Goal: Information Seeking & Learning: Learn about a topic

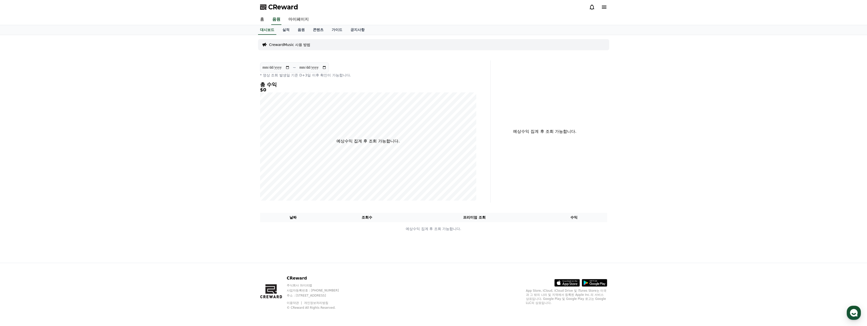
drag, startPoint x: 570, startPoint y: 65, endPoint x: 562, endPoint y: 67, distance: 8.1
drag, startPoint x: 562, startPoint y: 67, endPoint x: 554, endPoint y: 67, distance: 7.6
drag, startPoint x: 554, startPoint y: 67, endPoint x: 479, endPoint y: 69, distance: 75.9
drag, startPoint x: 479, startPoint y: 69, endPoint x: 440, endPoint y: 70, distance: 38.8
click at [440, 70] on div "**********" at bounding box center [368, 69] width 216 height 15
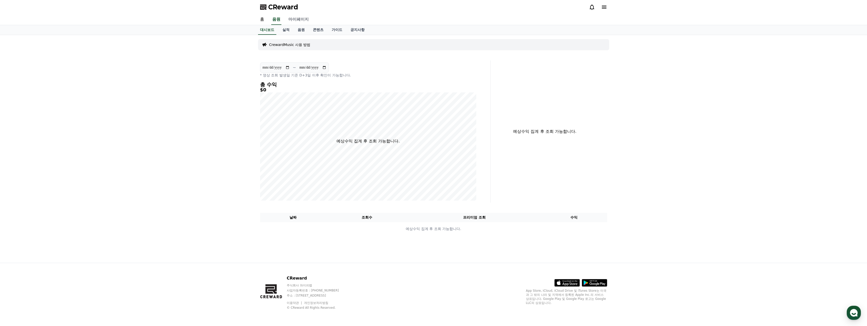
click at [295, 18] on link "마이페이지" at bounding box center [298, 19] width 28 height 11
select select "**********"
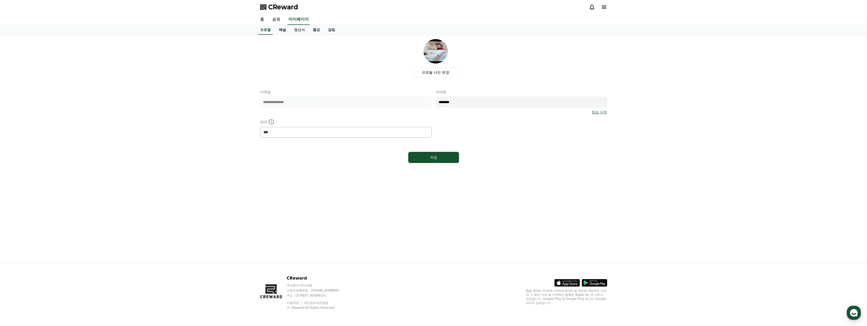
click at [281, 28] on link "채널" at bounding box center [282, 30] width 15 height 10
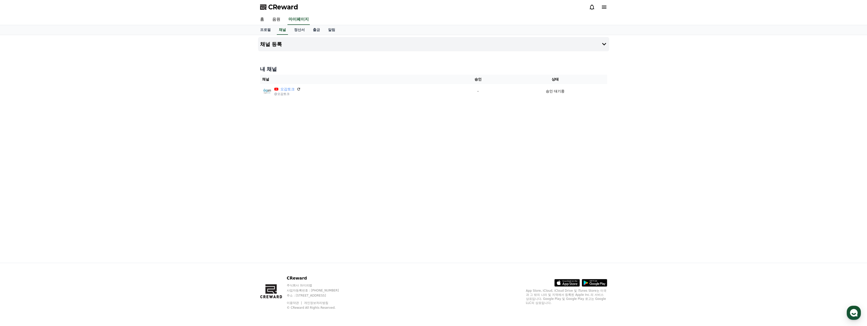
drag, startPoint x: 346, startPoint y: 53, endPoint x: 342, endPoint y: 54, distance: 3.6
drag, startPoint x: 342, startPoint y: 54, endPoint x: 340, endPoint y: 54, distance: 2.6
click at [340, 54] on div at bounding box center [433, 53] width 351 height 4
click at [277, 19] on link "음원" at bounding box center [276, 19] width 16 height 11
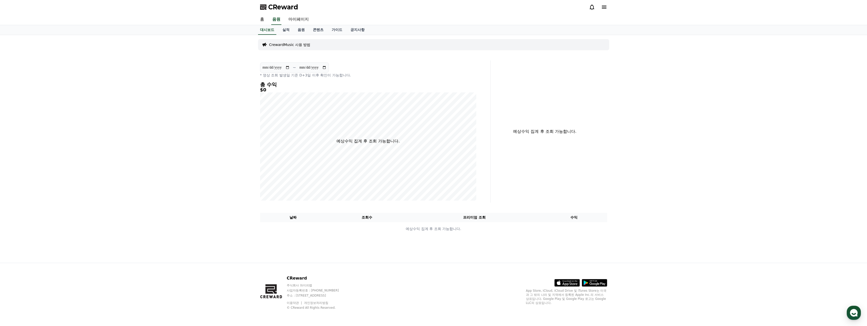
drag, startPoint x: 381, startPoint y: 17, endPoint x: 374, endPoint y: 16, distance: 7.1
click at [374, 16] on div "홈 음원 마이페이지" at bounding box center [433, 19] width 355 height 11
click at [375, 19] on div "홈 음원 마이페이지" at bounding box center [433, 19] width 355 height 11
click at [264, 19] on link "홈" at bounding box center [262, 19] width 12 height 11
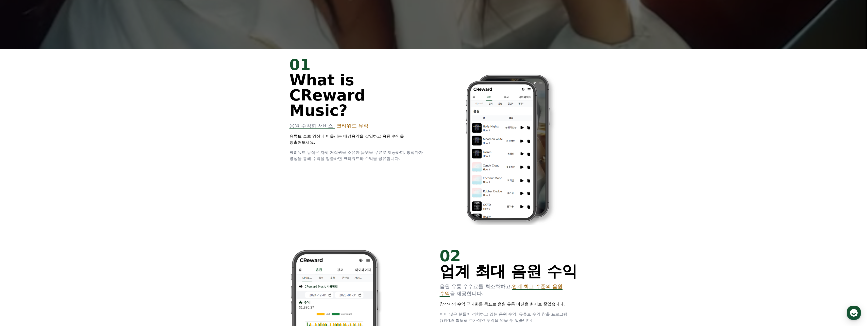
scroll to position [279, 0]
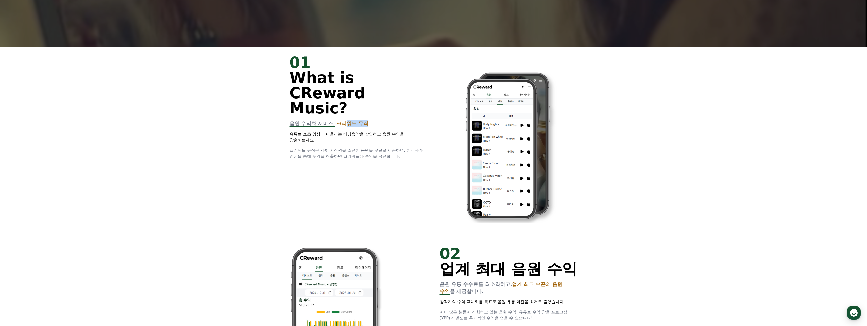
drag, startPoint x: 349, startPoint y: 108, endPoint x: 380, endPoint y: 109, distance: 31.7
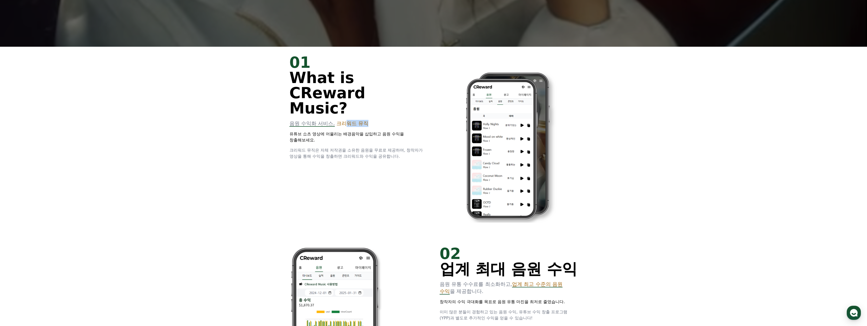
click at [380, 120] on p "음원 수익화 서비스, 크리워드 뮤직" at bounding box center [358, 123] width 138 height 7
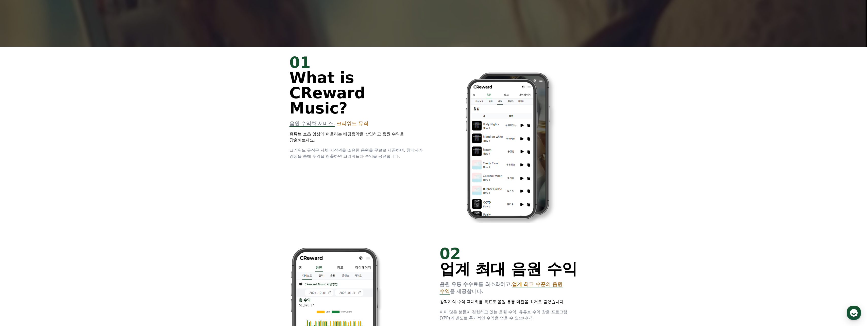
drag, startPoint x: 380, startPoint y: 109, endPoint x: 359, endPoint y: 114, distance: 21.5
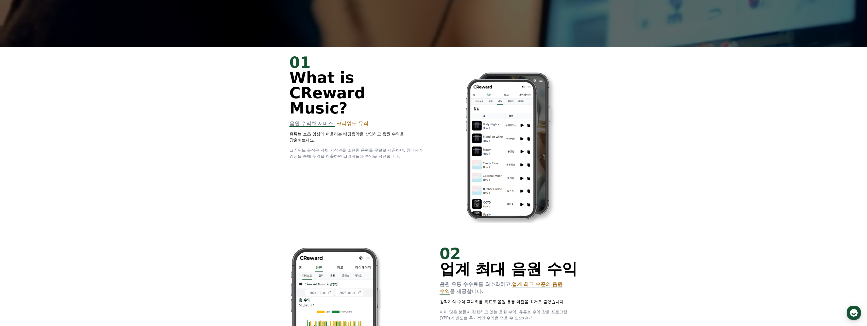
drag, startPoint x: 359, startPoint y: 114, endPoint x: 355, endPoint y: 116, distance: 4.6
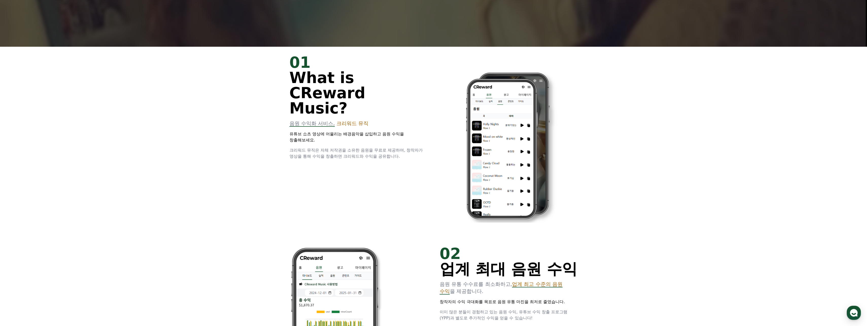
click at [354, 115] on div "01 What is CReward Music? 음원 수익화 서비스, 크리워드 뮤직 유튜브 쇼츠 영상에 어울리는 배경음악을 삽입하고 음원 수익을…" at bounding box center [358, 107] width 138 height 105
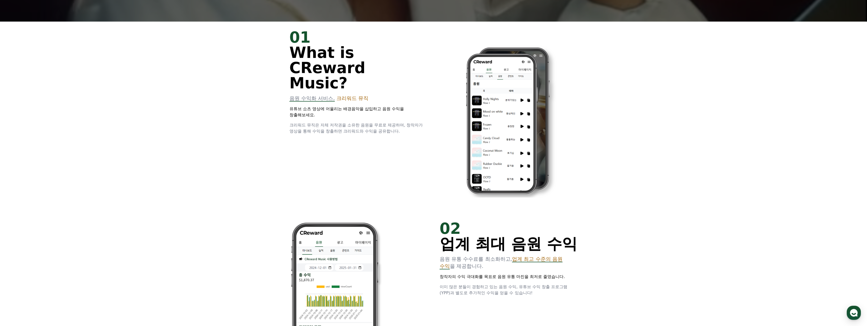
scroll to position [304, 0]
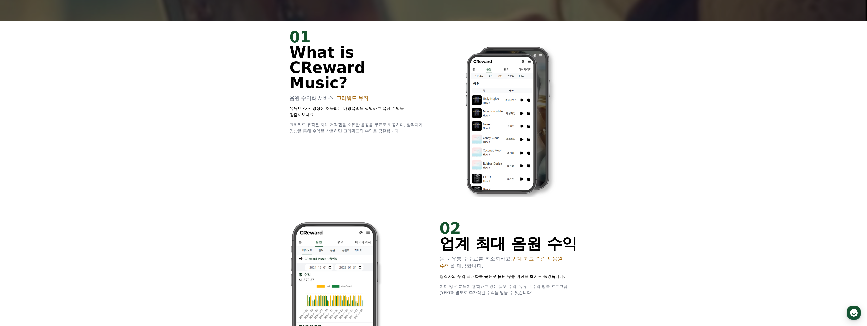
drag, startPoint x: 368, startPoint y: 112, endPoint x: 355, endPoint y: 111, distance: 12.5
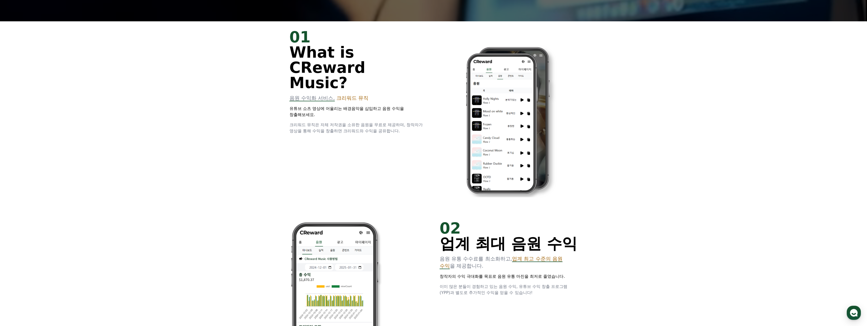
click at [355, 122] on span "크리워드 뮤직은 자체 저작권을 소유한 음원을 무료로 제공하며, 창작자가 영상을 통해 수익을 창출하면 크리워드와 수익을 공유합니다." at bounding box center [355, 127] width 133 height 11
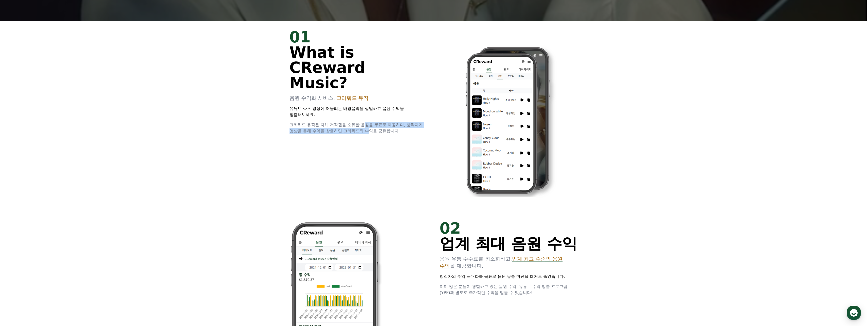
click at [368, 118] on div "01 What is CReward Music? 음원 수익화 서비스, 크리워드 뮤직 유튜브 쇼츠 영상에 어울리는 배경음악을 삽입하고 음원 수익을…" at bounding box center [358, 81] width 138 height 105
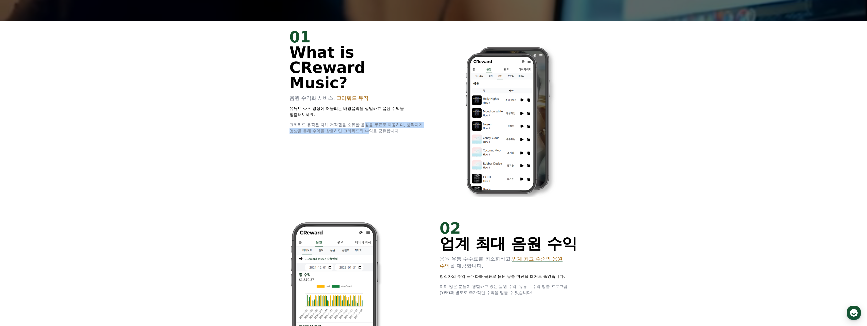
drag, startPoint x: 368, startPoint y: 118, endPoint x: 360, endPoint y: 117, distance: 8.2
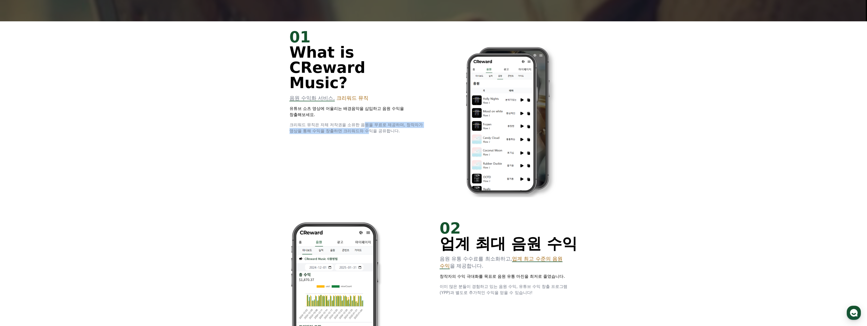
drag, startPoint x: 360, startPoint y: 117, endPoint x: 355, endPoint y: 116, distance: 5.2
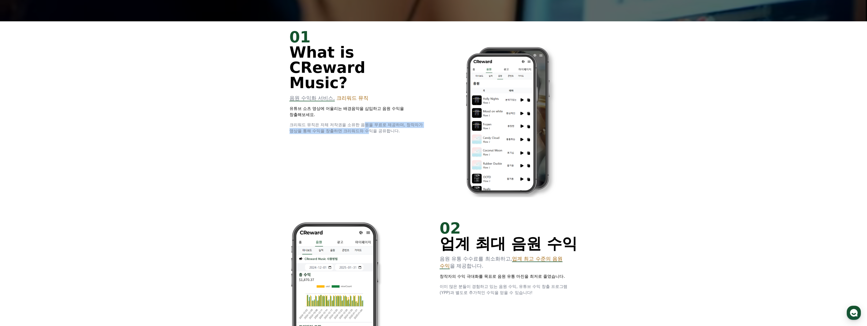
click at [352, 122] on span "크리워드 뮤직은 자체 저작권을 소유한 음원을 무료로 제공하며, 창작자가 영상을 통해 수익을 창출하면 크리워드와 수익을 공유합니다." at bounding box center [355, 127] width 133 height 11
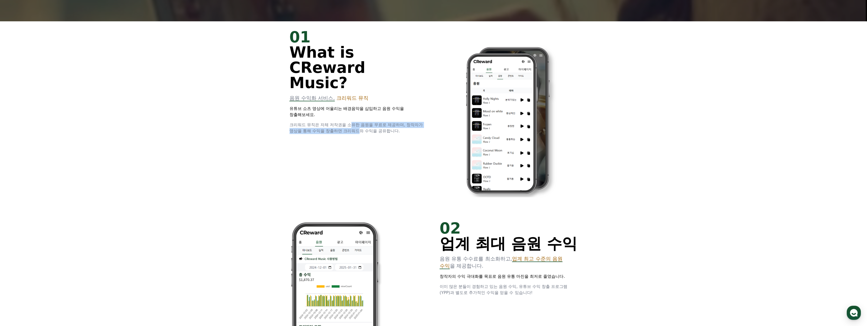
drag, startPoint x: 354, startPoint y: 104, endPoint x: 359, endPoint y: 117, distance: 13.7
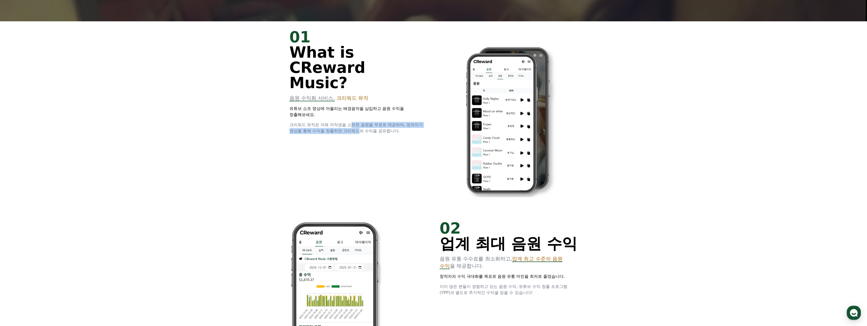
click at [359, 117] on div "01 What is CReward Music? 음원 수익화 서비스, 크리워드 뮤직 유튜브 쇼츠 영상에 어울리는 배경음악을 삽입하고 음원 수익을…" at bounding box center [358, 81] width 138 height 105
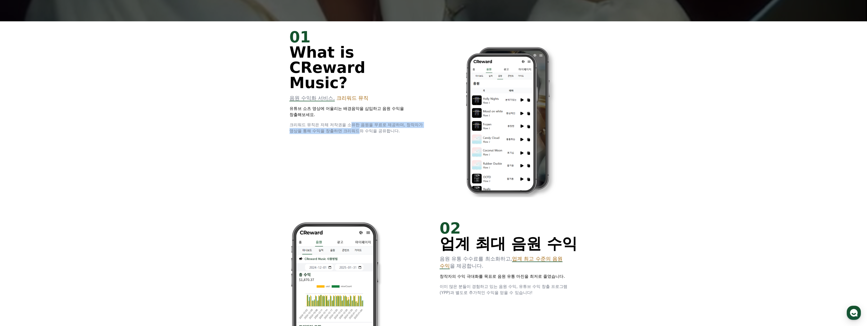
drag, startPoint x: 359, startPoint y: 117, endPoint x: 354, endPoint y: 115, distance: 5.1
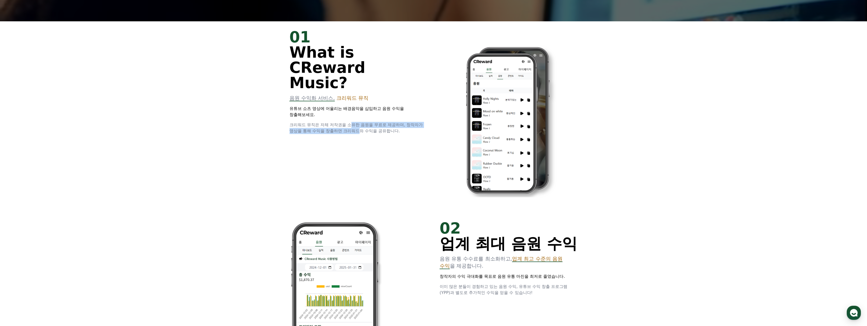
drag, startPoint x: 353, startPoint y: 115, endPoint x: 350, endPoint y: 115, distance: 3.1
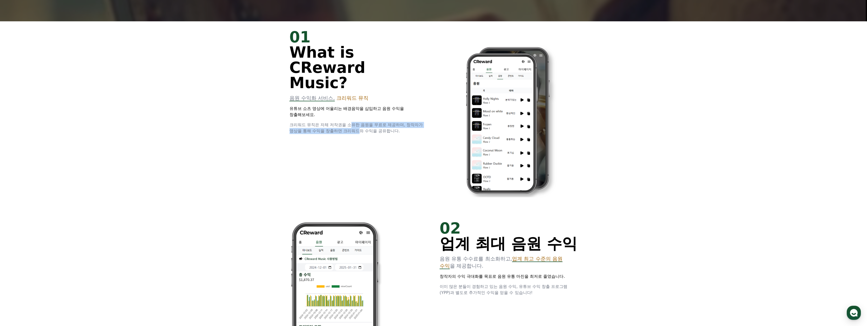
drag, startPoint x: 348, startPoint y: 114, endPoint x: 342, endPoint y: 113, distance: 5.9
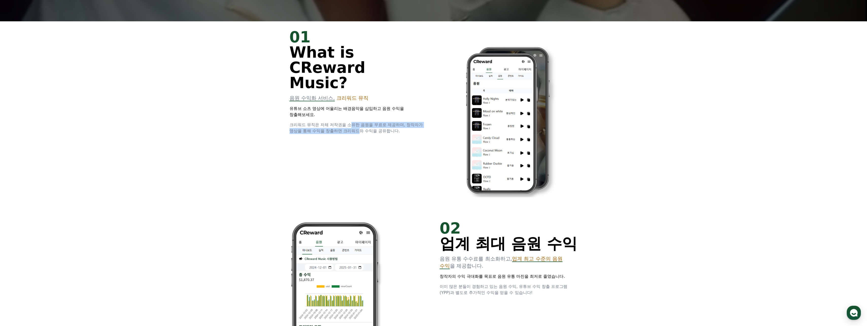
click at [342, 122] on span "크리워드 뮤직은 자체 저작권을 소유한 음원을 무료로 제공하며, 창작자가 영상을 통해 수익을 창출하면 크리워드와 수익을 공유합니다." at bounding box center [355, 127] width 133 height 11
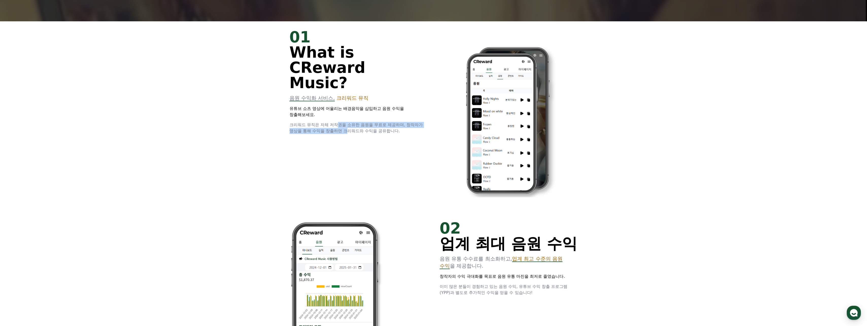
drag, startPoint x: 346, startPoint y: 112, endPoint x: 350, endPoint y: 115, distance: 4.5
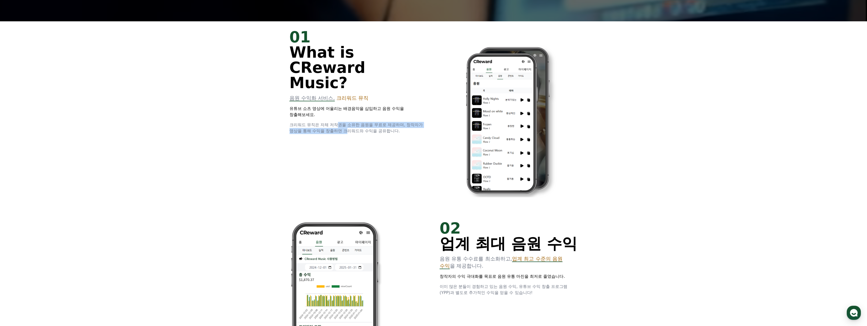
click at [350, 122] on span "크리워드 뮤직은 자체 저작권을 소유한 음원을 무료로 제공하며, 창작자가 영상을 통해 수익을 창출하면 크리워드와 수익을 공유합니다." at bounding box center [355, 127] width 133 height 11
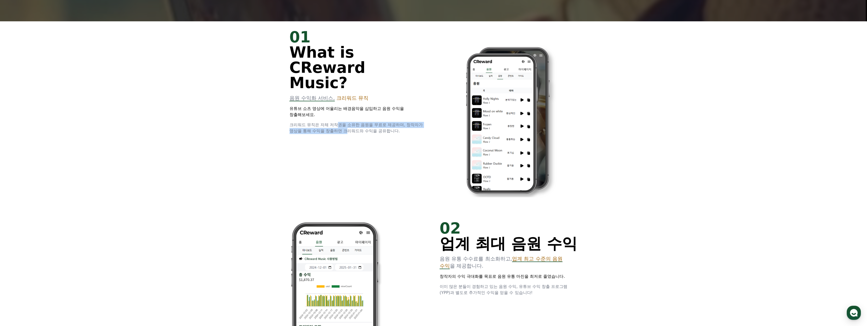
drag, startPoint x: 345, startPoint y: 114, endPoint x: 343, endPoint y: 114, distance: 2.6
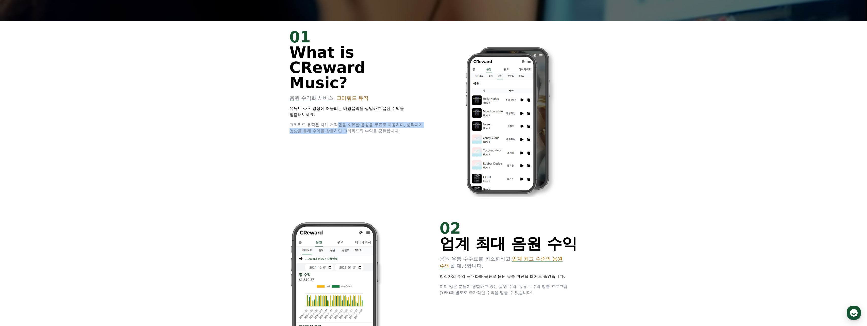
click at [343, 122] on span "크리워드 뮤직은 자체 저작권을 소유한 음원을 무료로 제공하며, 창작자가 영상을 통해 수익을 창출하면 크리워드와 수익을 공유합니다." at bounding box center [355, 127] width 133 height 11
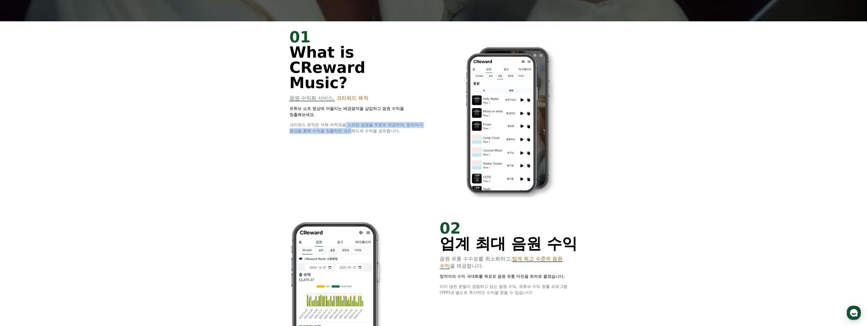
click at [350, 122] on span "크리워드 뮤직은 자체 저작권을 소유한 음원을 무료로 제공하며, 창작자가 영상을 통해 수익을 창출하면 크리워드와 수익을 공유합니다." at bounding box center [355, 127] width 133 height 11
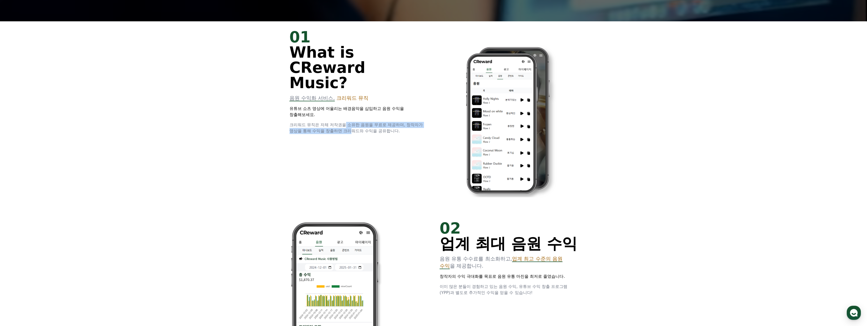
drag, startPoint x: 350, startPoint y: 116, endPoint x: 346, endPoint y: 114, distance: 4.1
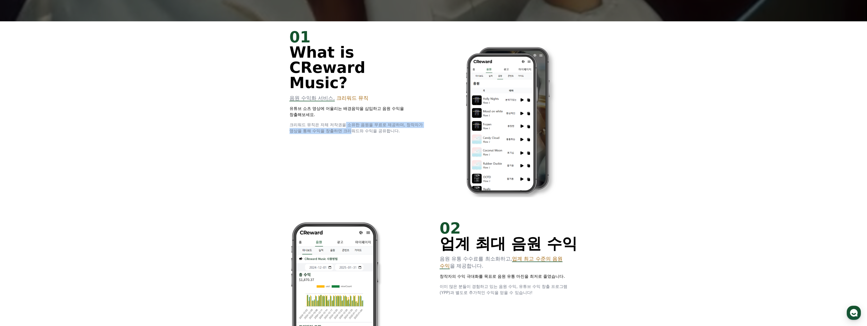
click at [344, 122] on span "크리워드 뮤직은 자체 저작권을 소유한 음원을 무료로 제공하며, 창작자가 영상을 통해 수익을 창출하면 크리워드와 수익을 공유합니다." at bounding box center [355, 127] width 133 height 11
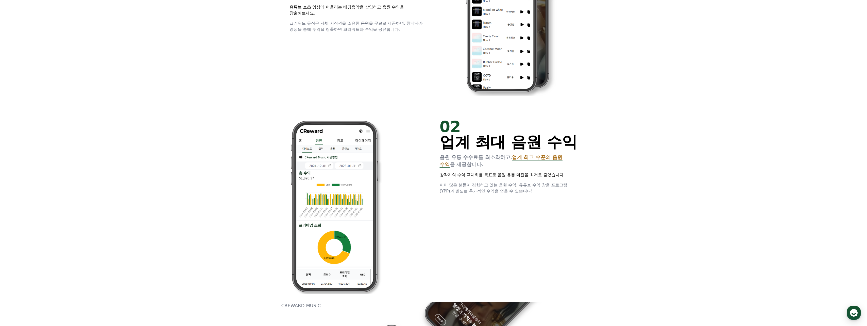
drag, startPoint x: 383, startPoint y: 112, endPoint x: 376, endPoint y: 111, distance: 6.6
click at [376, 111] on div "02 업계 최대 음원 수익 음원 유통 수수료를 최소화하고, 업계 최고 수준의 음원 수익 을 제공합니다. 창작자의 수익 극대화를 목표로 음원 유…" at bounding box center [433, 206] width 304 height 191
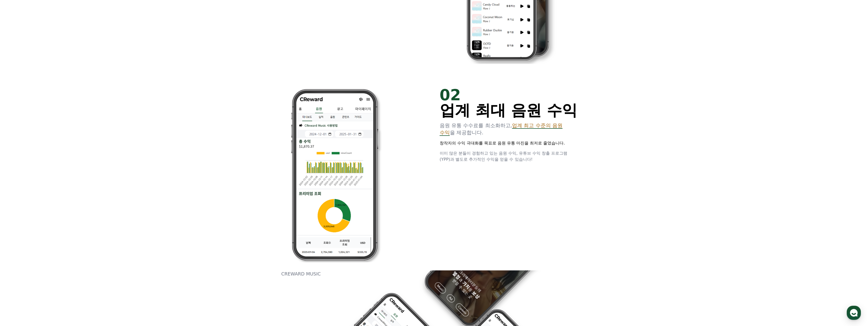
scroll to position [482, 0]
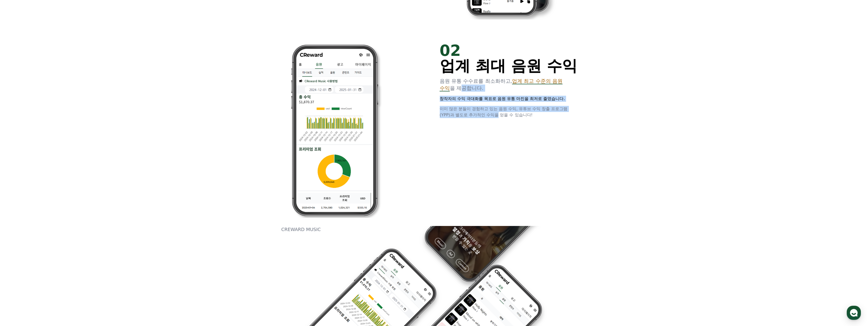
drag, startPoint x: 487, startPoint y: 107, endPoint x: 498, endPoint y: 112, distance: 12.7
click at [498, 112] on div "02 업계 최대 음원 수익 음원 유통 수수료를 최소화하고, 업계 최고 수준의 음원 수익 을 제공합니다. 창작자의 수익 극대화를 목표로 음원 유…" at bounding box center [509, 80] width 138 height 75
drag, startPoint x: 498, startPoint y: 112, endPoint x: 491, endPoint y: 110, distance: 8.1
drag, startPoint x: 491, startPoint y: 110, endPoint x: 487, endPoint y: 110, distance: 4.1
drag, startPoint x: 487, startPoint y: 110, endPoint x: 482, endPoint y: 106, distance: 5.6
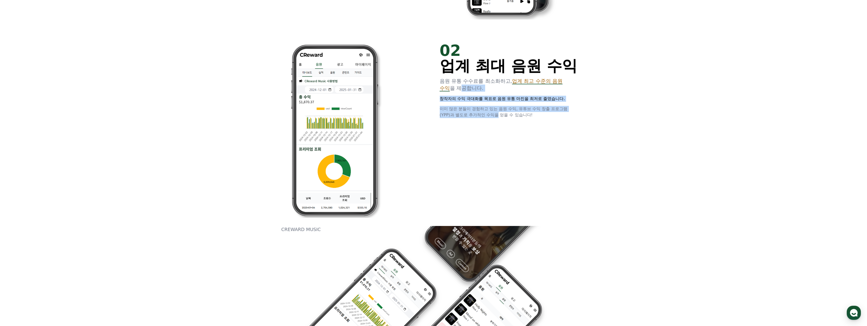
click at [481, 109] on span "이미 많은 분들이 경험하고 있는 음원 수익, 유튜브 수익 창출 프로그램(YPP)과 별도로 추가적인 수익을 얻을 수 있습니다!" at bounding box center [504, 111] width 128 height 11
drag, startPoint x: 496, startPoint y: 96, endPoint x: 501, endPoint y: 108, distance: 12.7
click at [501, 108] on div "02 업계 최대 음원 수익 음원 유통 수수료를 최소화하고, 업계 최고 수준의 음원 수익 을 제공합니다. 창작자의 수익 극대화를 목표로 음원 유…" at bounding box center [509, 80] width 138 height 75
drag, startPoint x: 501, startPoint y: 108, endPoint x: 495, endPoint y: 107, distance: 6.0
drag, startPoint x: 495, startPoint y: 107, endPoint x: 490, endPoint y: 107, distance: 5.3
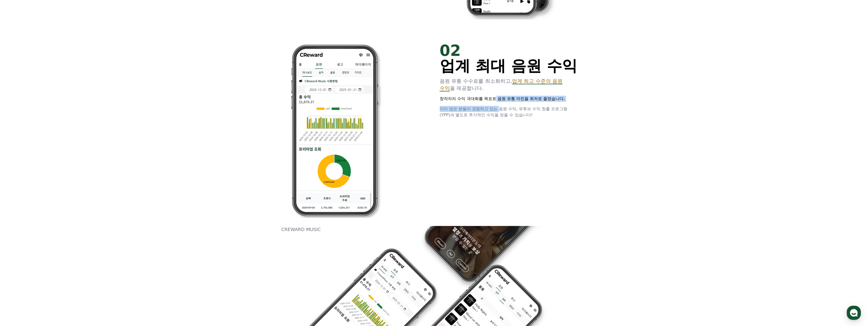
drag, startPoint x: 490, startPoint y: 107, endPoint x: 486, endPoint y: 106, distance: 4.0
click at [486, 106] on p "이미 많은 분들이 경험하고 있는 음원 수익, 유튜브 수익 창출 프로그램(YPP)과 별도로 추가적인 수익을 얻을 수 있습니다!" at bounding box center [509, 112] width 138 height 12
drag, startPoint x: 489, startPoint y: 95, endPoint x: 495, endPoint y: 107, distance: 12.7
click at [495, 107] on div "02 업계 최대 음원 수익 음원 유통 수수료를 최소화하고, 업계 최고 수준의 음원 수익 을 제공합니다. 창작자의 수익 극대화를 목표로 음원 유…" at bounding box center [509, 80] width 138 height 75
drag
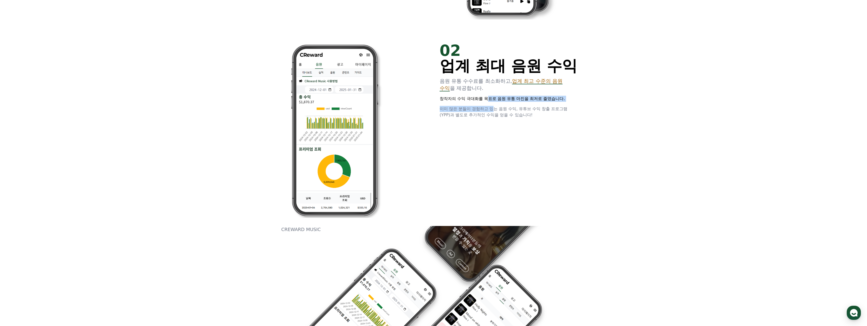
click at [486, 105] on div "02 업계 최대 음원 수익 음원 유통 수수료를 최소화하고, 업계 최고 수준의 음원 수익 을 제공합니다. 창작자의 수익 극대화를 목표로 음원 유…" at bounding box center [509, 80] width 138 height 75
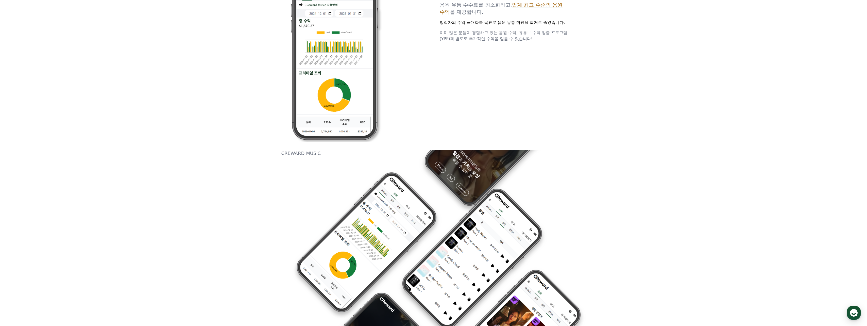
click at [481, 98] on div "02 업계 최대 음원 수익 음원 유통 수수료를 최소화하고, 업계 최고 수준의 음원 수익 을 제공합니다. 창작자의 수익 극대화를 목표로 음원 유…" at bounding box center [433, 54] width 304 height 191
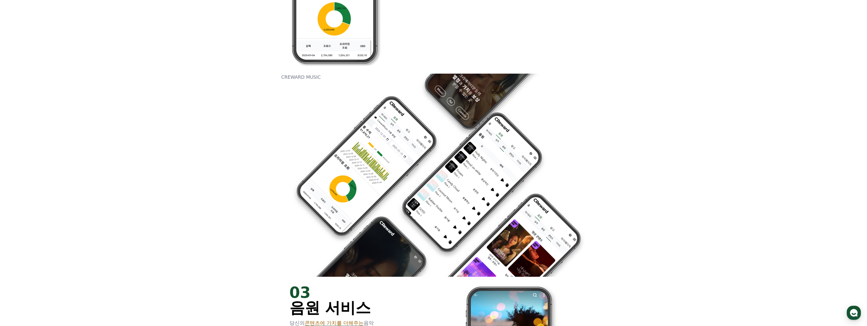
click at [448, 114] on div "CREWARD MUSIC" at bounding box center [433, 175] width 304 height 203
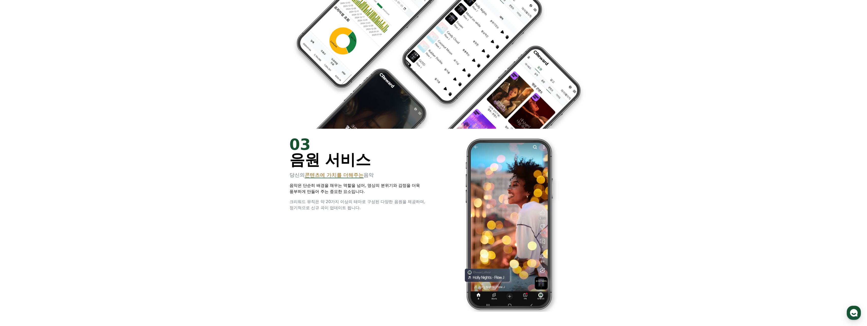
scroll to position [837, 0]
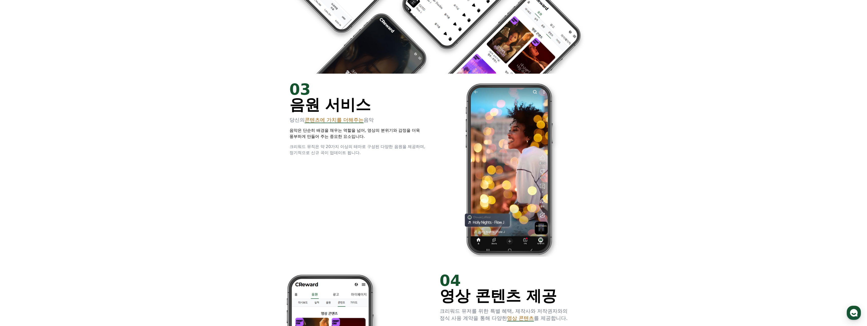
click at [399, 133] on p "음악은 단순히 배경을 채우는 역할을 넘어, 영상의 분위기와 감정을 더욱 풍부하게 만들어 주는 중요한 요소입니다." at bounding box center [358, 133] width 138 height 12
click at [403, 150] on div "03 음원 서비스 당신의 콘텐츠에 가치를 더해주는 음악 음악은 단순히 배경을 채우는 역할을 넘어, 영상의 분위기와 감정을 더욱 풍부하게 만들어…" at bounding box center [358, 119] width 138 height 74
click at [391, 146] on span "크리워드 뮤직은 약 20가지 이상의 테마로 구성된 다양한 음원을 제공하며, 정기적으로 신규 곡이 업데이트 됩니다." at bounding box center [357, 149] width 136 height 11
click at [397, 149] on div "03 음원 서비스 당신의 콘텐츠에 가치를 더해주는 음악 음악은 단순히 배경을 채우는 역할을 넘어, 영상의 분위기와 감정을 더욱 풍부하게 만들어…" at bounding box center [358, 119] width 138 height 74
click at [389, 145] on span "크리워드 뮤직은 약 20가지 이상의 테마로 구성된 다양한 음원을 제공하며, 정기적으로 신규 곡이 업데이트 됩니다." at bounding box center [357, 149] width 136 height 11
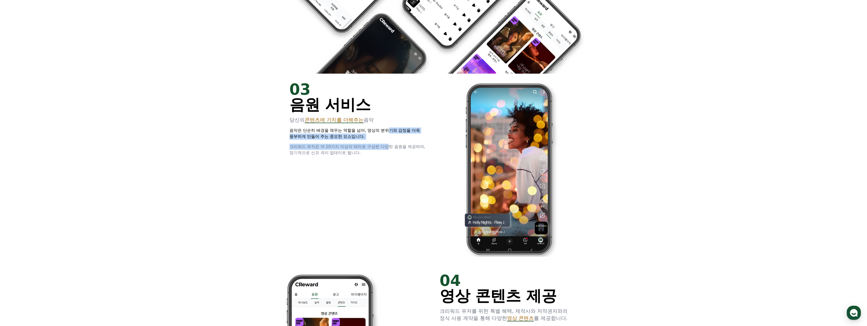
click at [391, 142] on div "03 음원 서비스 당신의 콘텐츠에 가치를 더해주는 음악 음악은 단순히 배경을 채우는 역할을 넘어, 영상의 분위기와 감정을 더욱 풍부하게 만들어…" at bounding box center [358, 119] width 138 height 74
click at [383, 138] on p "음악은 단순히 배경을 채우는 역할을 넘어, 영상의 분위기와 감정을 더욱 풍부하게 만들어 주는 중요한 요소입니다." at bounding box center [358, 133] width 138 height 12
click at [385, 142] on div "03 음원 서비스 당신의 콘텐츠에 가치를 더해주는 음악 음악은 단순히 배경을 채우는 역할을 넘어, 영상의 분위기와 감정을 더욱 풍부하게 만들어…" at bounding box center [358, 119] width 138 height 74
click at [380, 140] on p "음악은 단순히 배경을 채우는 역할을 넘어, 영상의 분위기와 감정을 더욱 풍부하게 만들어 주는 중요한 요소입니다." at bounding box center [358, 133] width 138 height 12
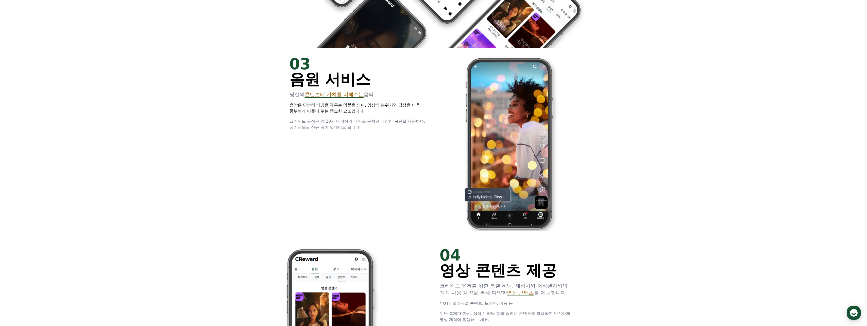
click at [378, 128] on p "크리워드 뮤직은 약 20가지 이상의 테마로 구성된 다양한 음원을 제공하며, 정기적으로 신규 곡이 업데이트 됩니다." at bounding box center [358, 124] width 138 height 12
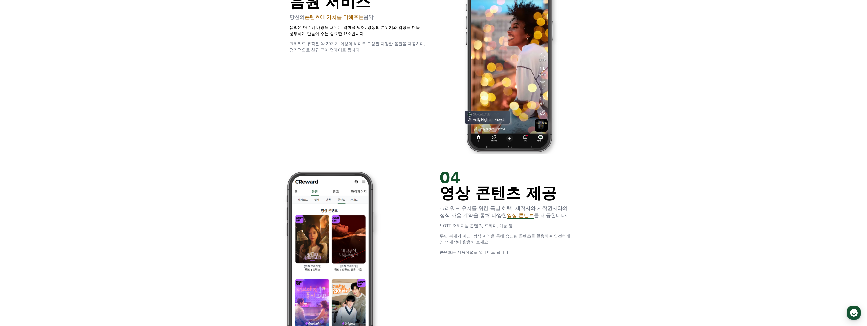
scroll to position [1015, 0]
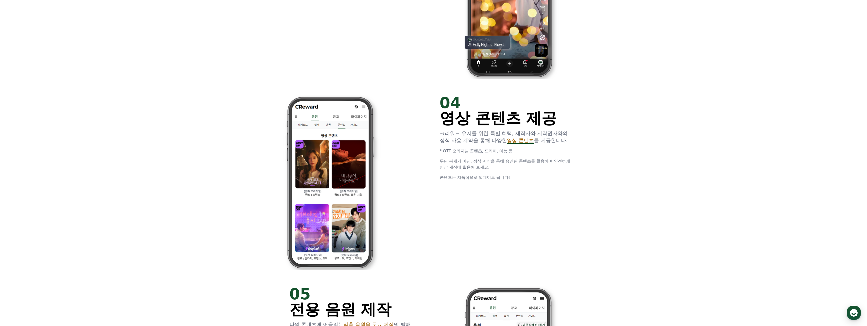
click at [419, 132] on div at bounding box center [358, 182] width 138 height 175
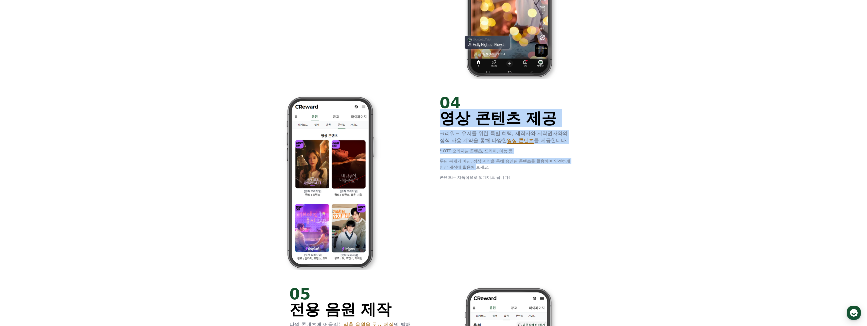
click at [476, 167] on div "04 영상 콘텐츠 제공 크리워드 유저를 위한 특별 혜택, 제작사와 저작권자와의 정식 사용 계약을 통해 다양한 영상 콘텐츠 를 제공합니다. * …" at bounding box center [433, 182] width 304 height 191
click at [446, 157] on div "04 영상 콘텐츠 제공 크리워드 유저를 위한 특별 혜택, 제작사와 저작권자와의 정식 사용 계약을 통해 다양한 영상 콘텐츠 를 제공합니다. * …" at bounding box center [509, 137] width 138 height 85
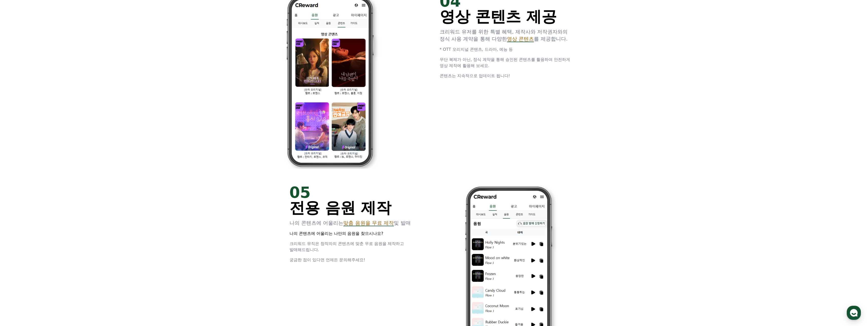
click at [425, 151] on div at bounding box center [358, 81] width 138 height 175
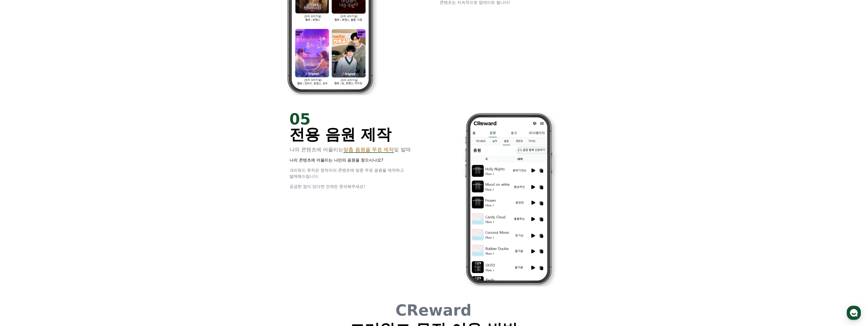
scroll to position [1192, 0]
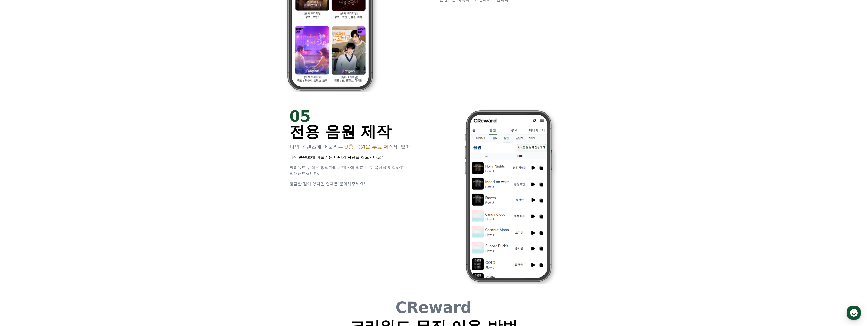
click at [421, 182] on div "05 전용 음원 제작 나의 콘텐츠에 어울리는 맞춤 음원을 무료 제작 및 발매 나의 콘텐츠에 어울리는 나만의 음원을 찾으시나요? 크리워드 뮤직은…" at bounding box center [358, 148] width 138 height 78
click at [405, 177] on div "05 전용 음원 제작 나의 콘텐츠에 어울리는 맞춤 음원을 무료 제작 및 발매 나의 콘텐츠에 어울리는 나만의 음원을 찾으시나요? 크리워드 뮤직은…" at bounding box center [358, 148] width 138 height 78
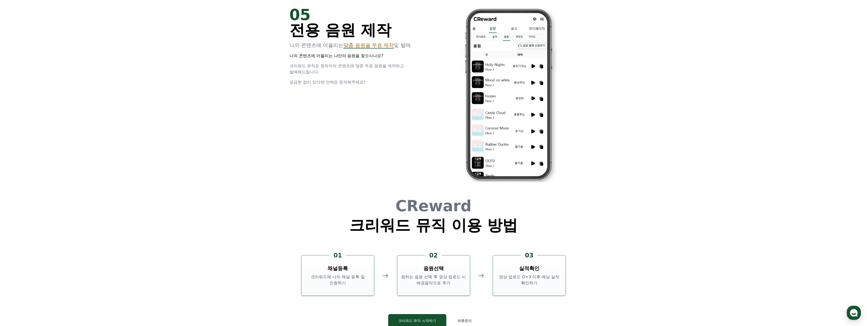
click at [398, 158] on div "05 전용 음원 제작 나의 콘텐츠에 어울리는 맞춤 음원을 무료 제작 및 발매 나의 콘텐츠에 어울리는 나만의 음원을 찾으시나요? 크리워드 뮤직은…" at bounding box center [433, 94] width 304 height 191
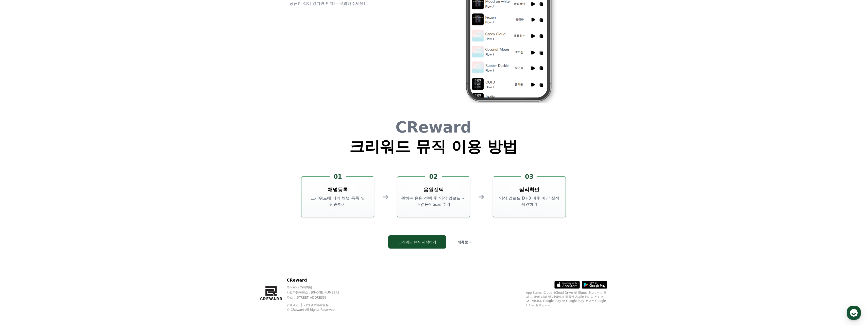
scroll to position [1374, 0]
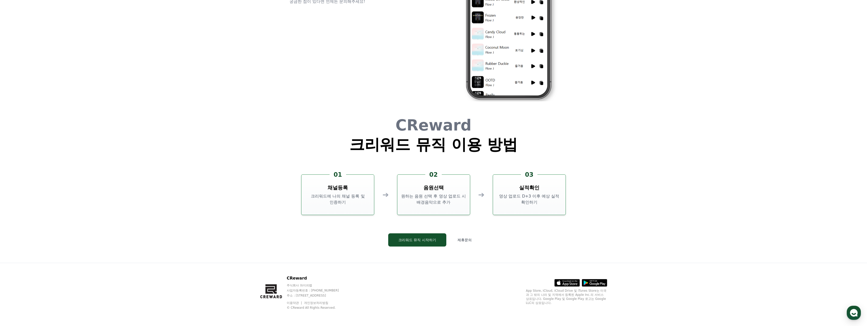
click at [389, 138] on h1 "크리워드 뮤직 이용 방법" at bounding box center [433, 144] width 168 height 15
click at [462, 238] on button "제휴문의" at bounding box center [464, 239] width 28 height 13
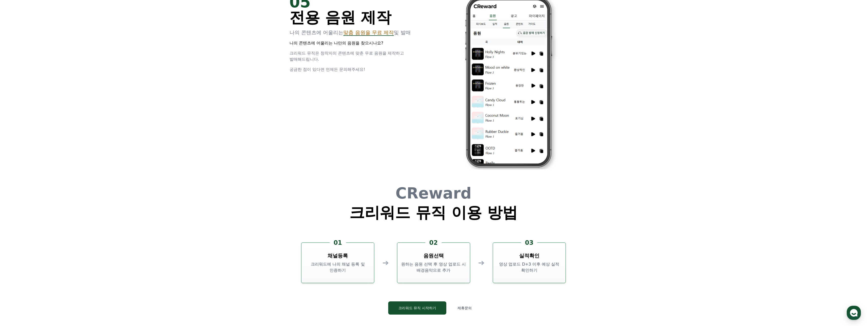
scroll to position [1298, 0]
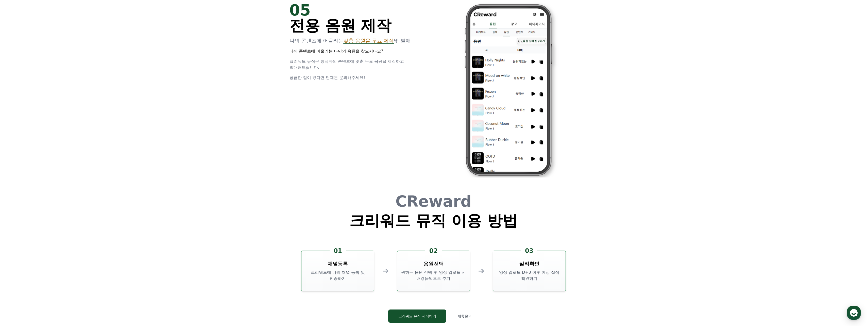
click at [414, 54] on p "나의 콘텐츠에 어울리는 나만의 음원을 찾으시나요?" at bounding box center [358, 51] width 138 height 6
